Goal: Register for event/course

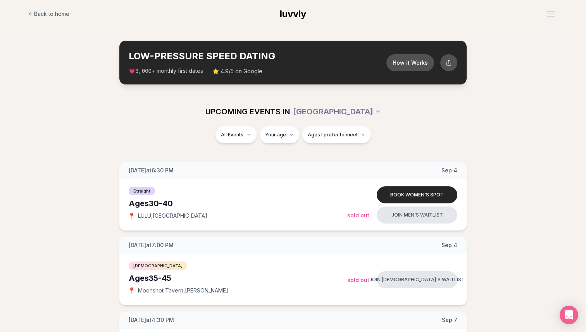
scroll to position [3006, 0]
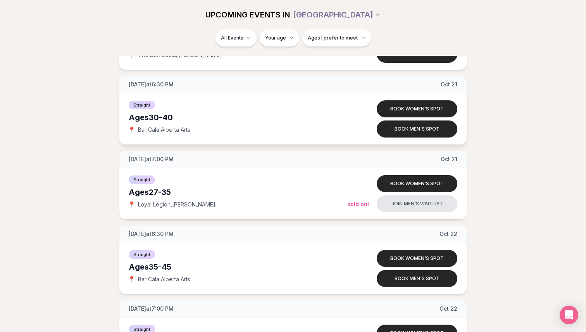
scroll to position [3594, 0]
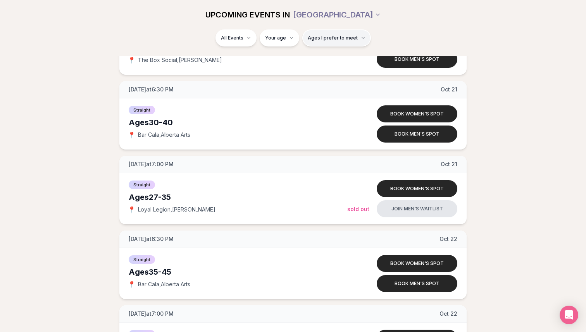
click at [326, 39] on span "Ages I prefer to meet" at bounding box center [333, 38] width 50 height 6
click at [323, 58] on div "Please enter your age first" at bounding box center [336, 60] width 68 height 14
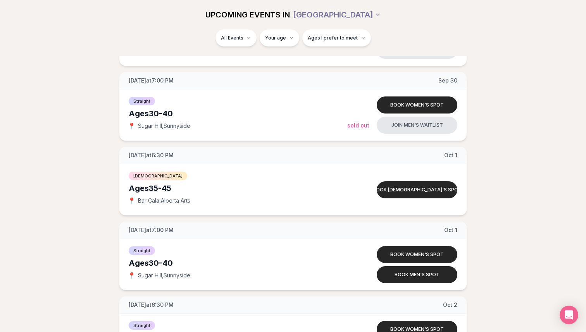
scroll to position [2107, 0]
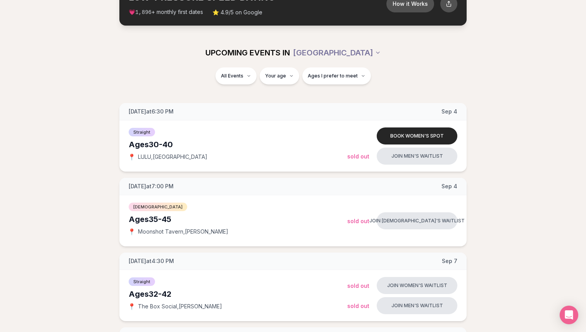
click at [96, 78] on div "All Events Your age Ages I prefer to meet" at bounding box center [293, 77] width 434 height 20
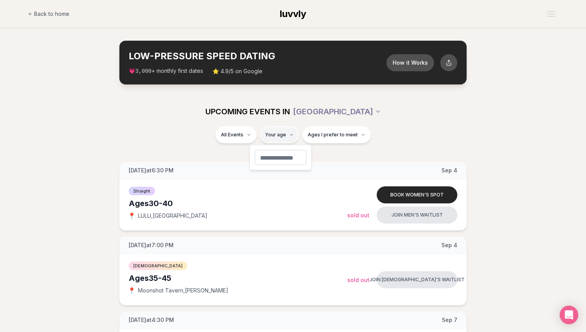
type input "**"
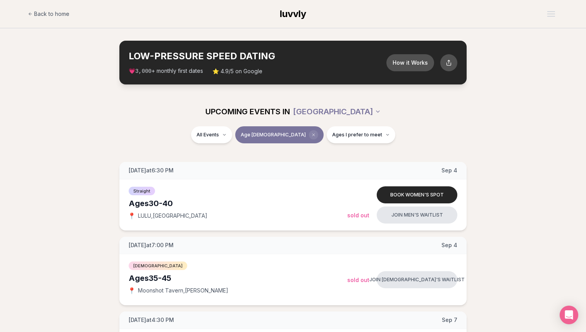
click at [309, 136] on span "Clear age" at bounding box center [313, 134] width 9 height 9
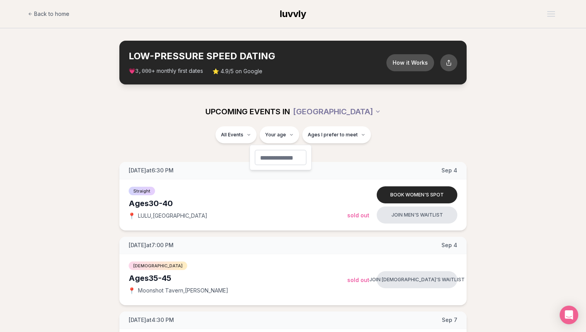
type input "*"
type input "**"
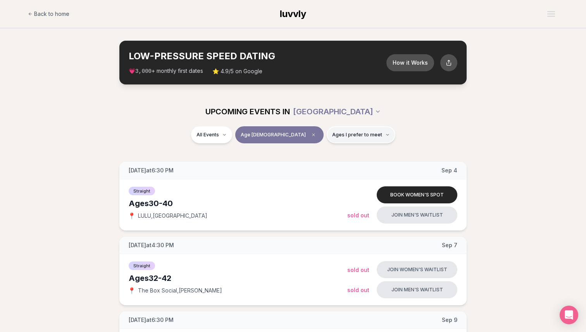
click at [328, 126] on button "Ages I prefer to meet" at bounding box center [361, 134] width 69 height 17
click at [320, 166] on span "Around my age" at bounding box center [332, 165] width 39 height 8
click at [308, 166] on button "Around my age" at bounding box center [305, 165] width 6 height 6
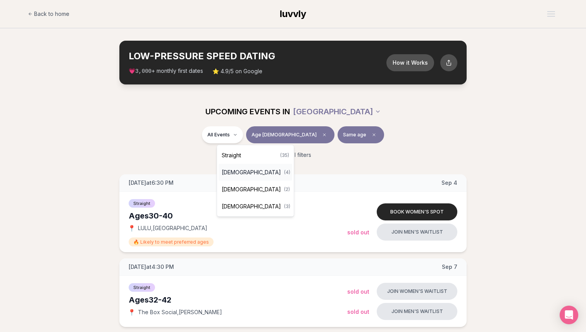
click at [256, 172] on span "[DEMOGRAPHIC_DATA]" at bounding box center [251, 172] width 59 height 8
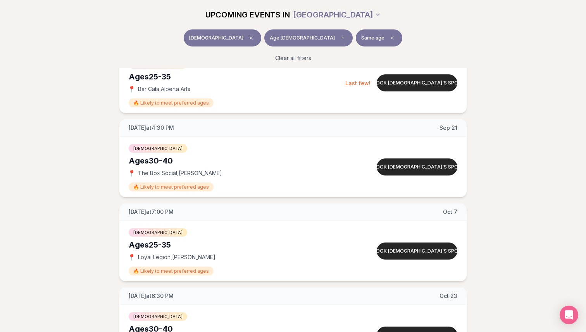
scroll to position [139, 0]
drag, startPoint x: 208, startPoint y: 174, endPoint x: 138, endPoint y: 172, distance: 70.5
click at [138, 172] on div "📍 The Box Social , N Williams" at bounding box center [238, 173] width 218 height 8
copy span "The Box Social , N Williams"
click at [128, 228] on div "Queer Women Ages 25-35 📍 Loyal Legion , Buckman 🔥 Likely to meet preferred ages…" at bounding box center [292, 250] width 347 height 60
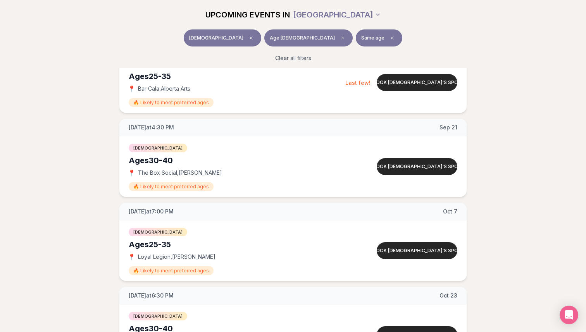
click at [95, 232] on div "Wednesday at 6:30 PM Sep 10 Ages 25-35 Queer Women 📍 Bar Cala , Alberta Arts 🔥 …" at bounding box center [292, 200] width 561 height 330
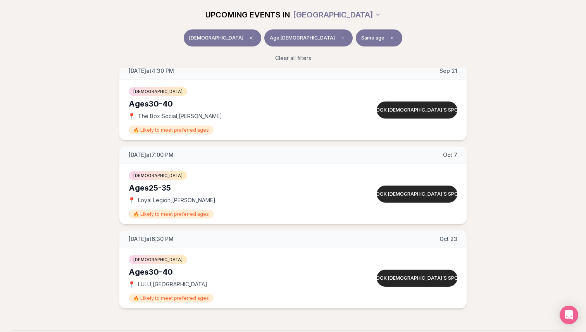
scroll to position [201, 0]
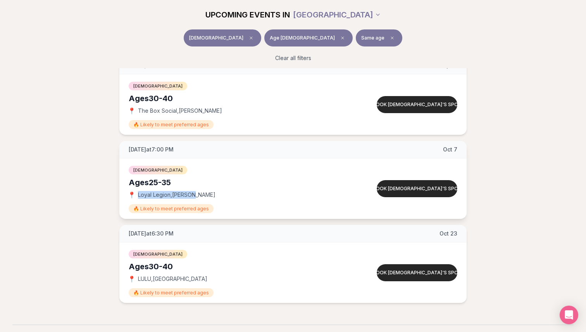
drag, startPoint x: 205, startPoint y: 197, endPoint x: 132, endPoint y: 193, distance: 72.9
click at [132, 193] on div "📍 Loyal Legion , Buckman" at bounding box center [238, 195] width 218 height 8
copy div "📍 Loyal Legion , Buckman"
